Goal: Go to known website: Go to known website

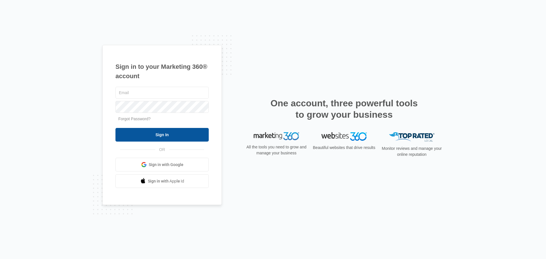
type input "[PERSON_NAME][EMAIL_ADDRESS][DOMAIN_NAME]"
click at [146, 140] on input "Sign In" at bounding box center [161, 135] width 93 height 14
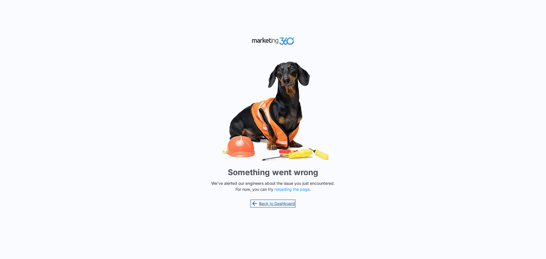
click at [281, 203] on link "Back to Dashboard" at bounding box center [273, 203] width 44 height 7
click at [267, 203] on link "Back to Dashboard" at bounding box center [273, 203] width 44 height 7
click at [289, 190] on button "reloading the page" at bounding box center [292, 189] width 35 height 5
